Goal: Information Seeking & Learning: Find specific fact

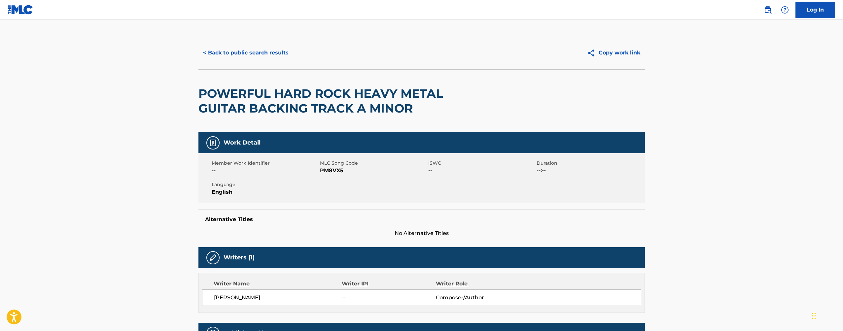
click at [244, 52] on button "< Back to public search results" at bounding box center [245, 53] width 95 height 17
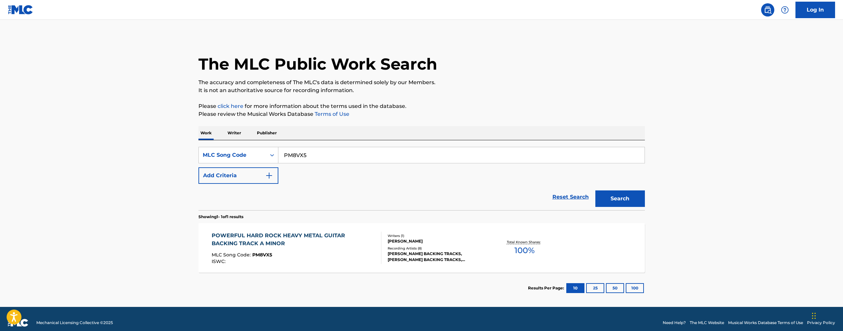
click at [305, 153] on input "PM8VX5" at bounding box center [461, 155] width 366 height 16
click at [305, 152] on input "PM8VX5" at bounding box center [461, 155] width 366 height 16
paste input "N1159"
type input "PN1159"
click at [628, 192] on button "Search" at bounding box center [620, 198] width 50 height 17
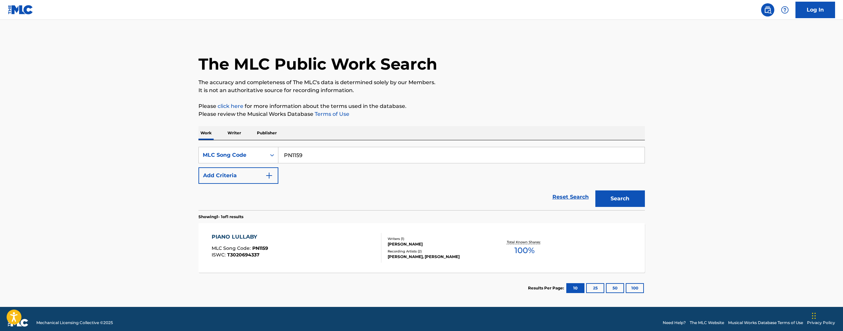
click at [319, 226] on div "PIANO LULLABY MLC Song Code : PN1159 ISWC : T3020694337 Writers ( 1 ) [PERSON_N…" at bounding box center [421, 248] width 446 height 50
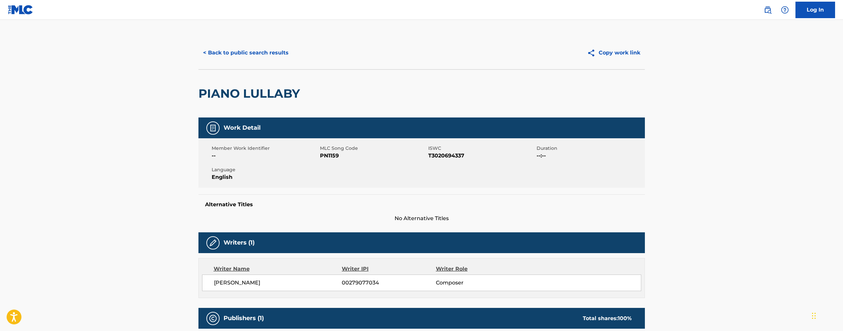
click at [254, 45] on button "< Back to public search results" at bounding box center [245, 53] width 95 height 17
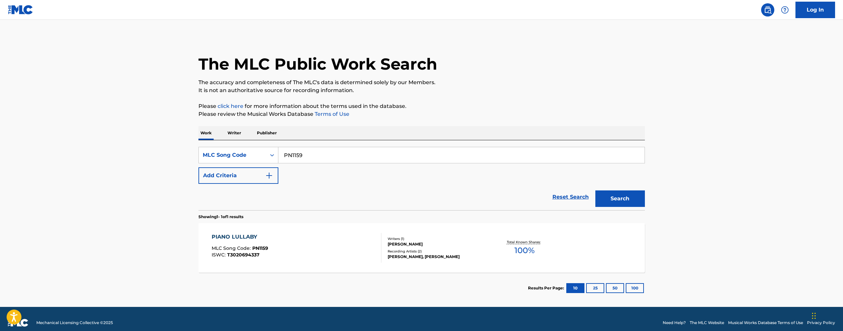
click at [322, 157] on input "PN1159" at bounding box center [461, 155] width 366 height 16
paste input "G70880"
type input "G70880"
click at [620, 195] on button "Search" at bounding box center [620, 198] width 50 height 17
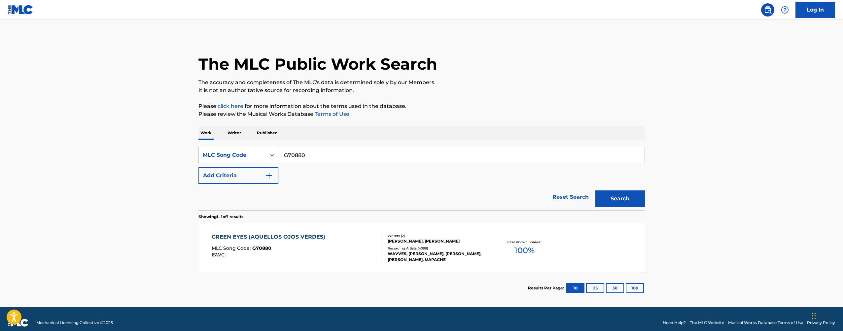
click at [335, 245] on div "GREEN EYES (AQUELLOS OJOS VERDES) MLC Song Code : G70880 ISWC :" at bounding box center [297, 248] width 170 height 30
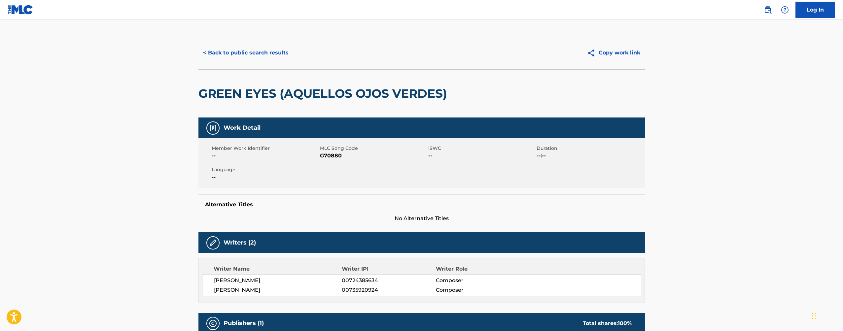
click at [256, 55] on button "< Back to public search results" at bounding box center [245, 53] width 95 height 17
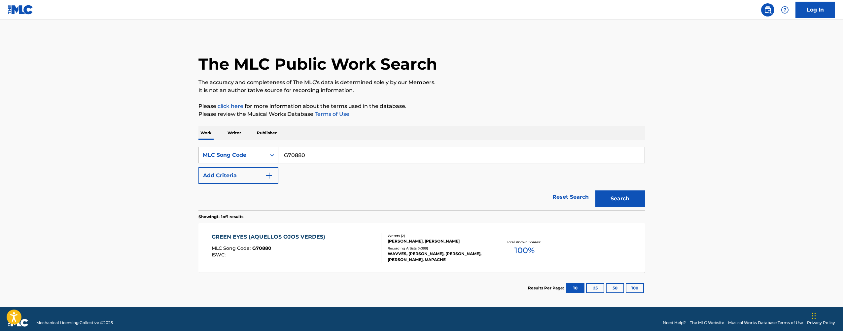
click at [329, 151] on input "G70880" at bounding box center [461, 155] width 366 height 16
paste input "J2168A"
type input "J2168A"
click at [611, 198] on button "Search" at bounding box center [620, 198] width 50 height 17
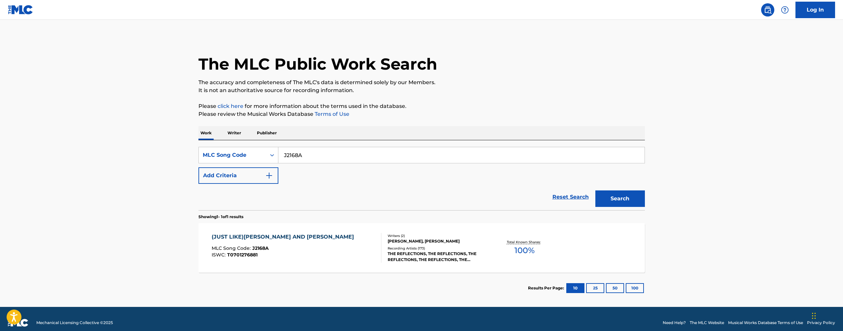
click at [334, 251] on div "(JUST LIKE)[PERSON_NAME] AND [PERSON_NAME] MLC Song Code : J2168A ISWC : T07012…" at bounding box center [297, 248] width 170 height 30
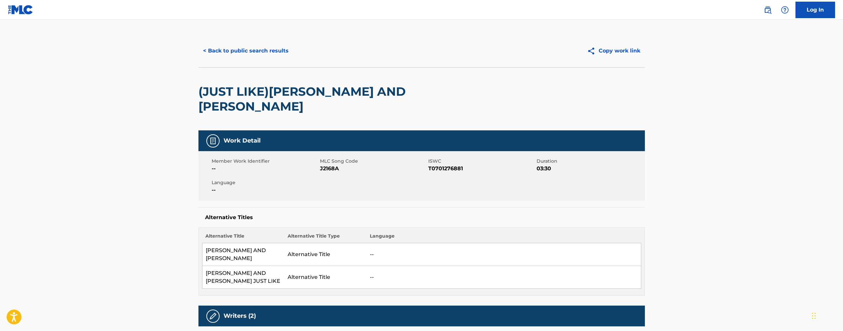
scroll to position [2, 0]
click at [253, 54] on button "< Back to public search results" at bounding box center [245, 51] width 95 height 17
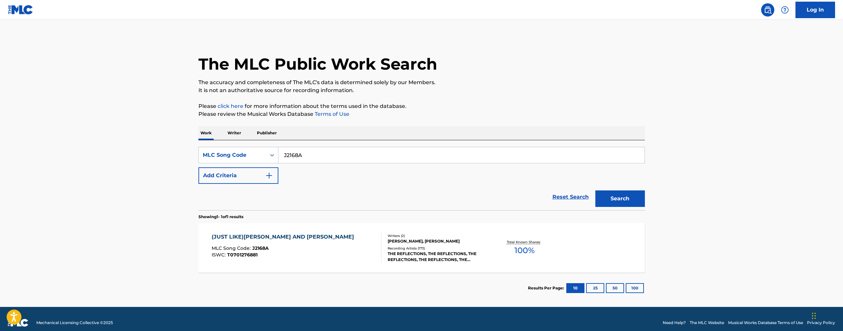
click at [410, 156] on input "J2168A" at bounding box center [461, 155] width 366 height 16
paste input "G00425"
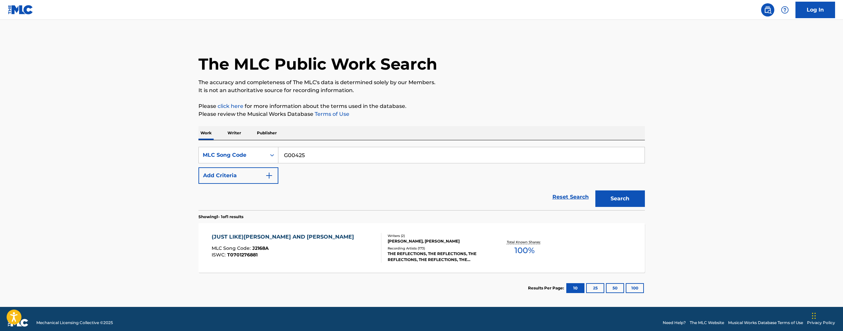
type input "G00425"
click at [621, 192] on button "Search" at bounding box center [620, 198] width 50 height 17
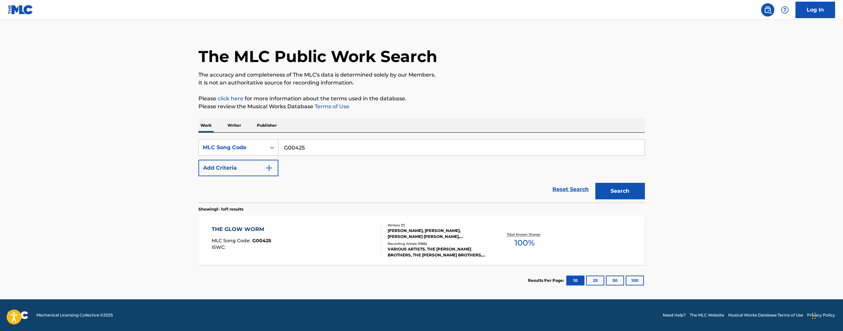
scroll to position [8, 0]
click at [438, 220] on div "THE GLOW WORM MLC Song Code : G00425 ISWC : Writers ( 7 ) [PERSON_NAME], [PERSO…" at bounding box center [421, 241] width 446 height 50
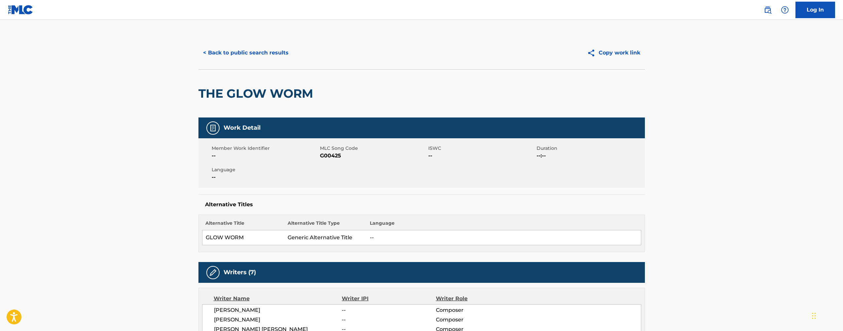
click at [293, 48] on div "< Back to public search results" at bounding box center [309, 53] width 223 height 17
click at [282, 50] on button "< Back to public search results" at bounding box center [245, 53] width 95 height 17
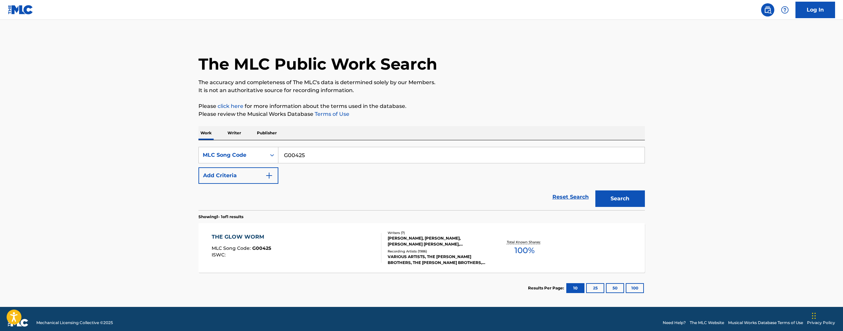
click at [328, 159] on input "G00425" at bounding box center [461, 155] width 366 height 16
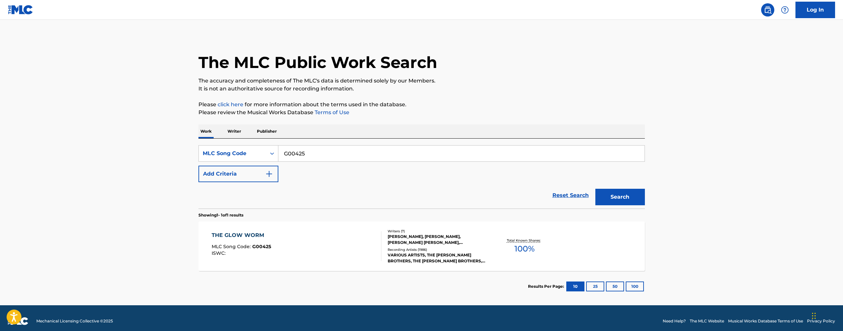
paste input "S00476"
type input "S00476"
click at [542, 121] on div "The MLC Public Work Search The accuracy and completeness of The MLC's data is d…" at bounding box center [421, 168] width 462 height 267
click at [642, 207] on div "Search" at bounding box center [618, 195] width 53 height 26
click at [640, 205] on div "Search" at bounding box center [618, 195] width 53 height 26
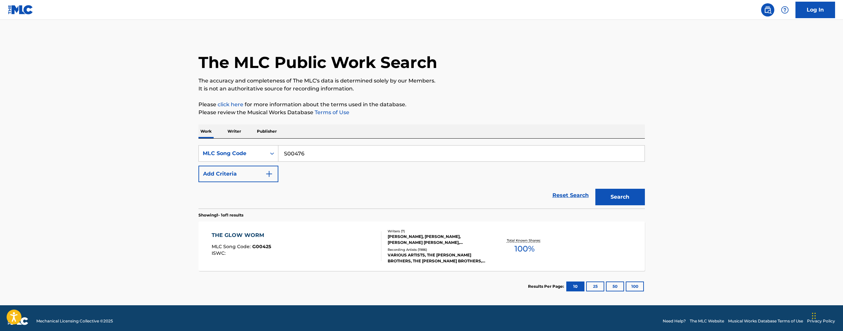
click at [639, 203] on button "Search" at bounding box center [620, 197] width 50 height 17
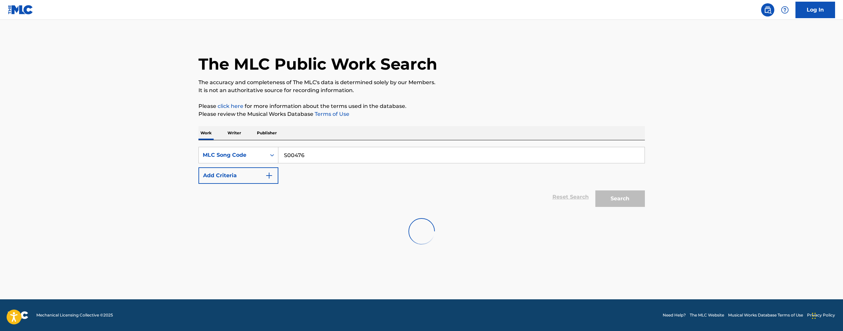
scroll to position [0, 0]
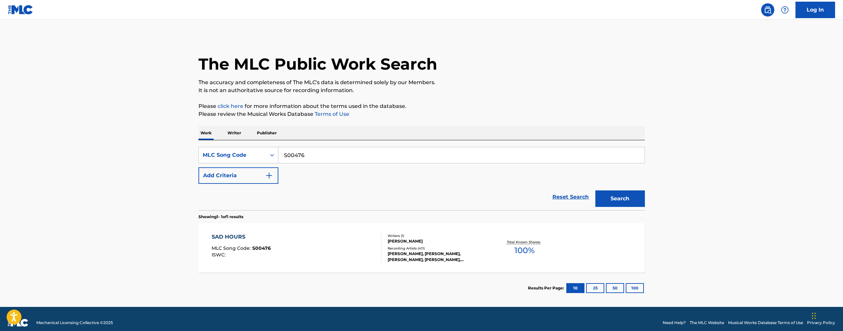
click at [464, 240] on div "[PERSON_NAME]" at bounding box center [437, 241] width 100 height 6
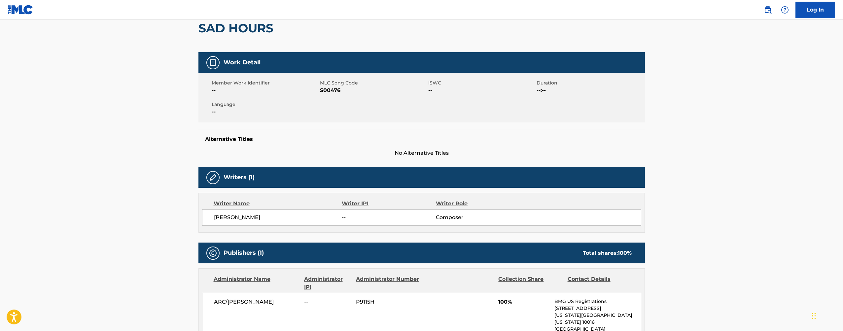
scroll to position [62, 0]
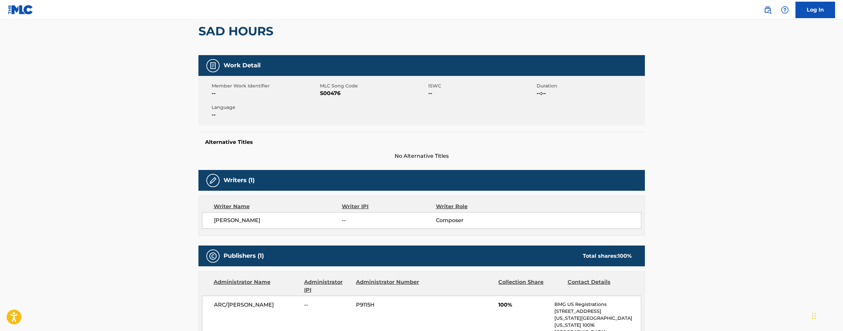
click at [332, 95] on span "S00476" at bounding box center [373, 93] width 107 height 8
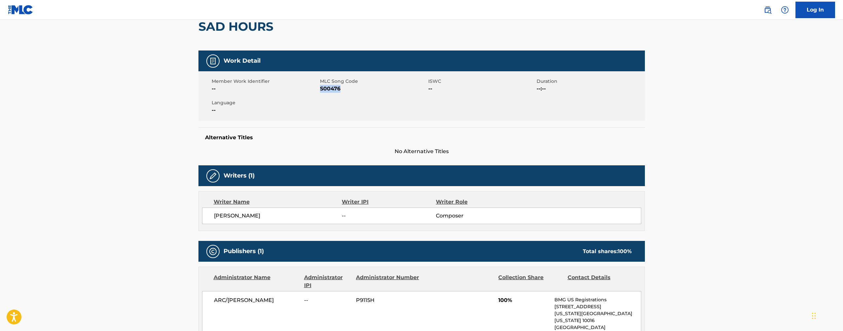
scroll to position [68, 0]
